Goal: Find specific page/section: Find specific page/section

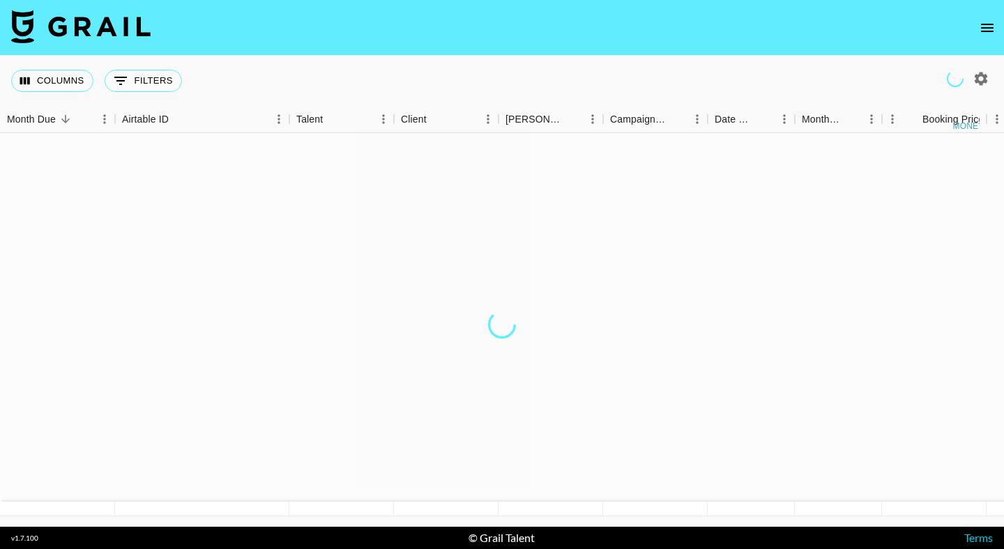
click at [982, 20] on icon "open drawer" at bounding box center [987, 28] width 17 height 17
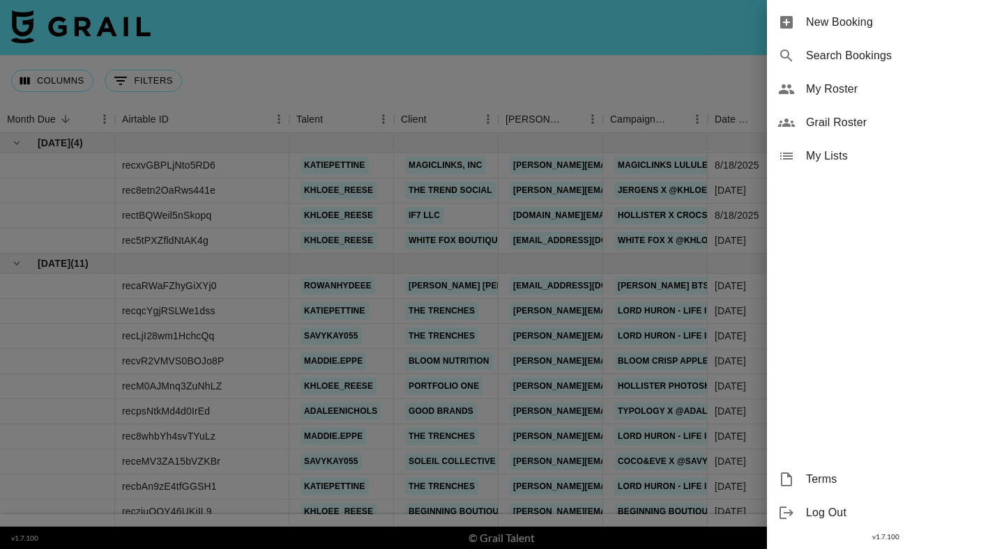
click at [820, 58] on span "Search Bookings" at bounding box center [899, 55] width 187 height 17
select select "id"
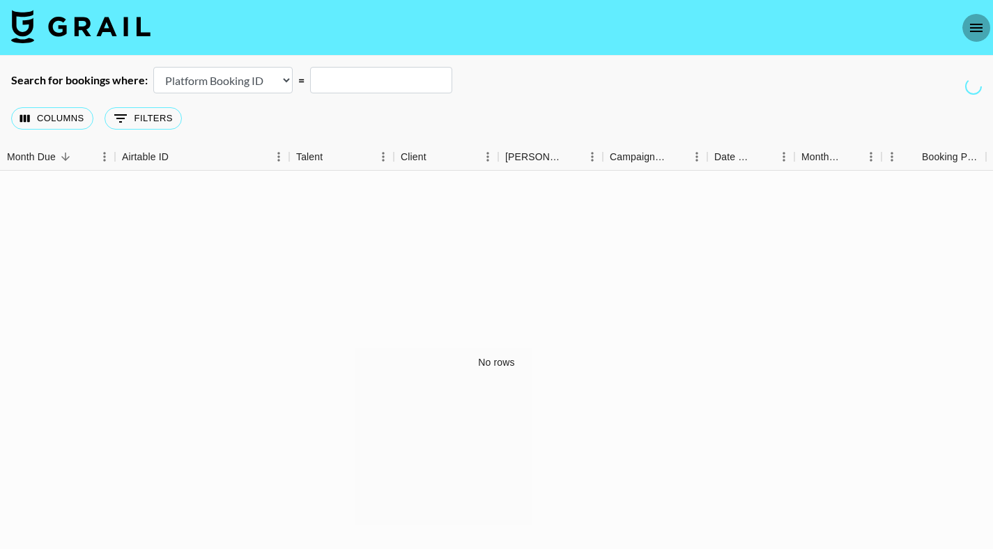
click at [983, 27] on icon "open drawer" at bounding box center [976, 28] width 17 height 17
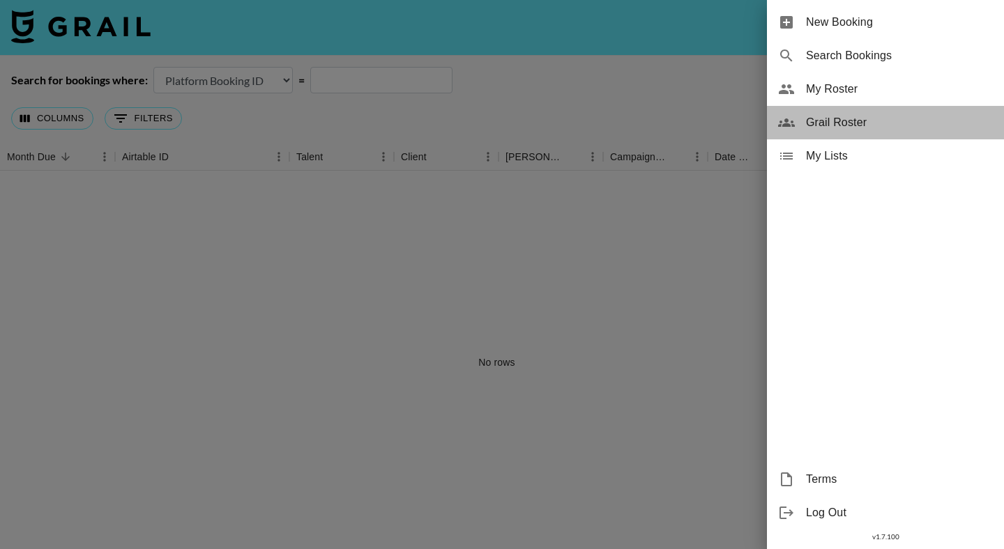
click at [875, 121] on span "Grail Roster" at bounding box center [899, 122] width 187 height 17
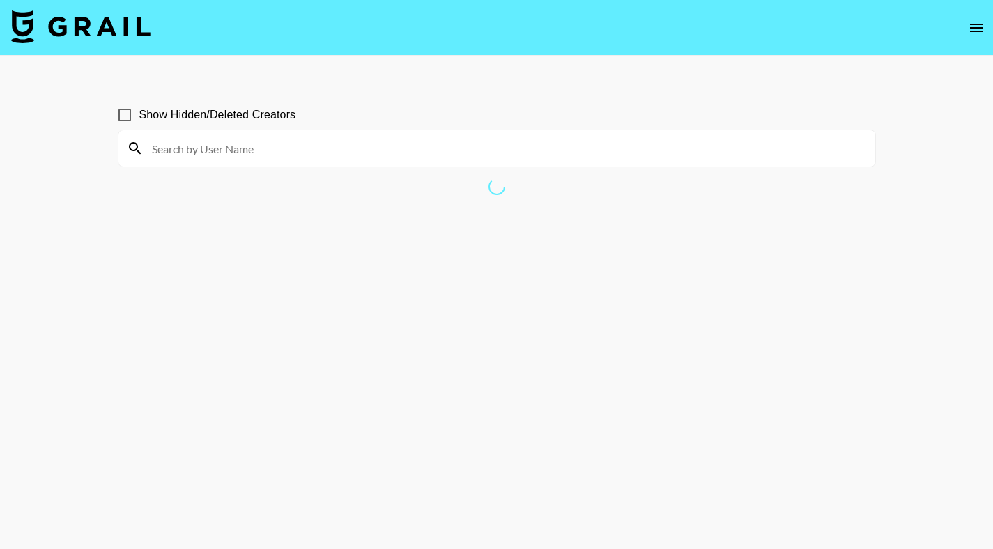
click at [238, 140] on input at bounding box center [505, 148] width 723 height 22
type input "hannahmatthy"
